Goal: Information Seeking & Learning: Learn about a topic

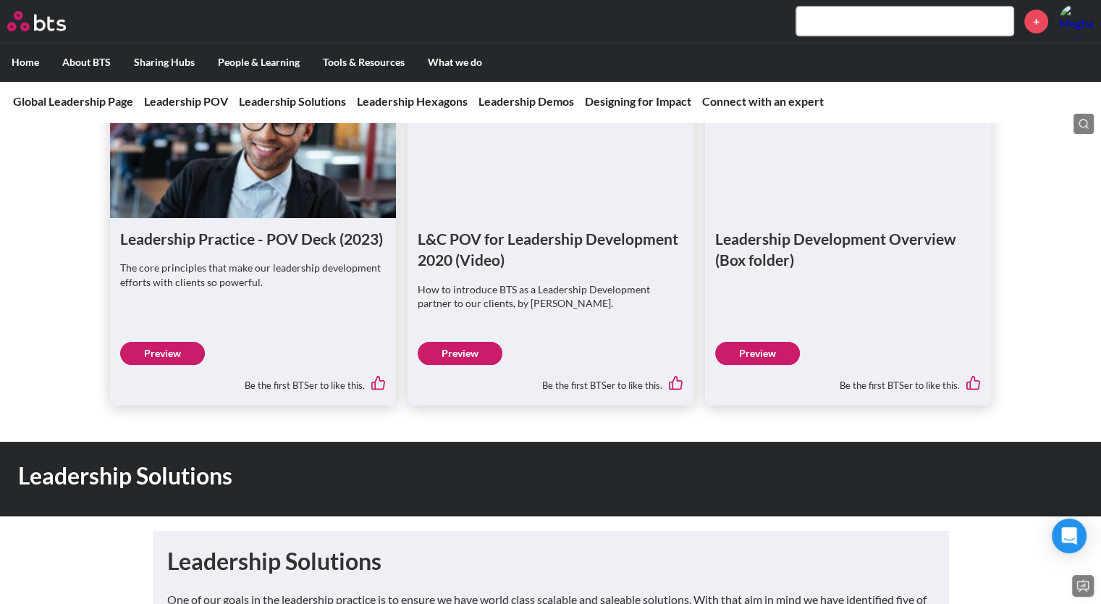
scroll to position [796, 0]
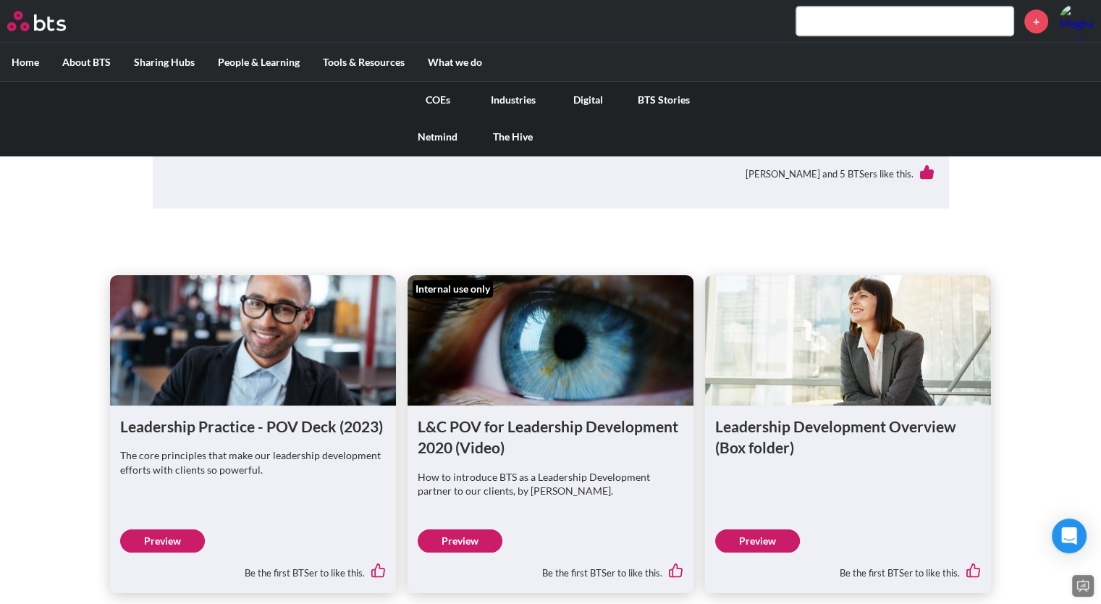
click at [440, 93] on link "COEs" at bounding box center [437, 100] width 75 height 38
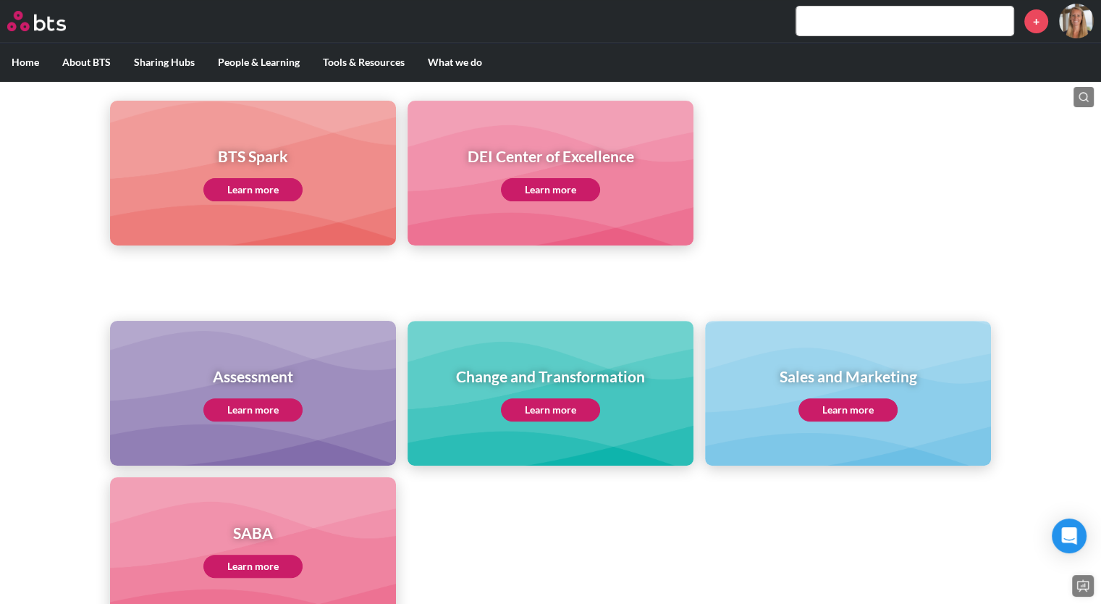
scroll to position [579, 0]
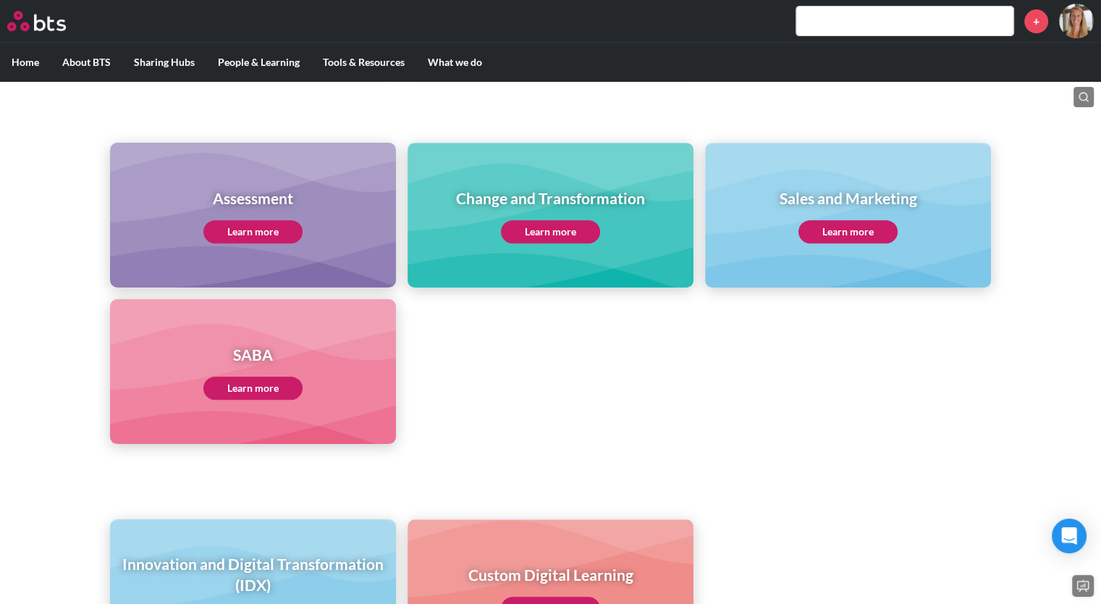
click at [285, 222] on link "Learn more" at bounding box center [252, 231] width 99 height 23
